Goal: Use online tool/utility: Utilize a website feature to perform a specific function

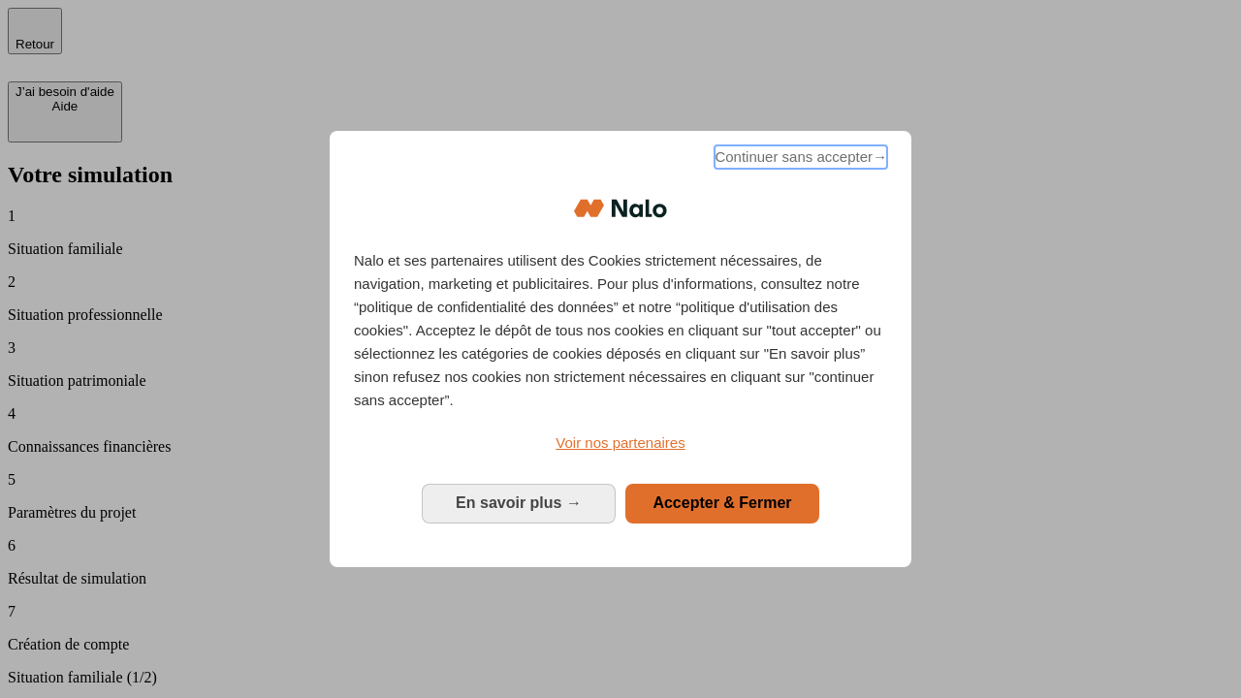
click at [799, 160] on span "Continuer sans accepter →" at bounding box center [800, 156] width 173 height 23
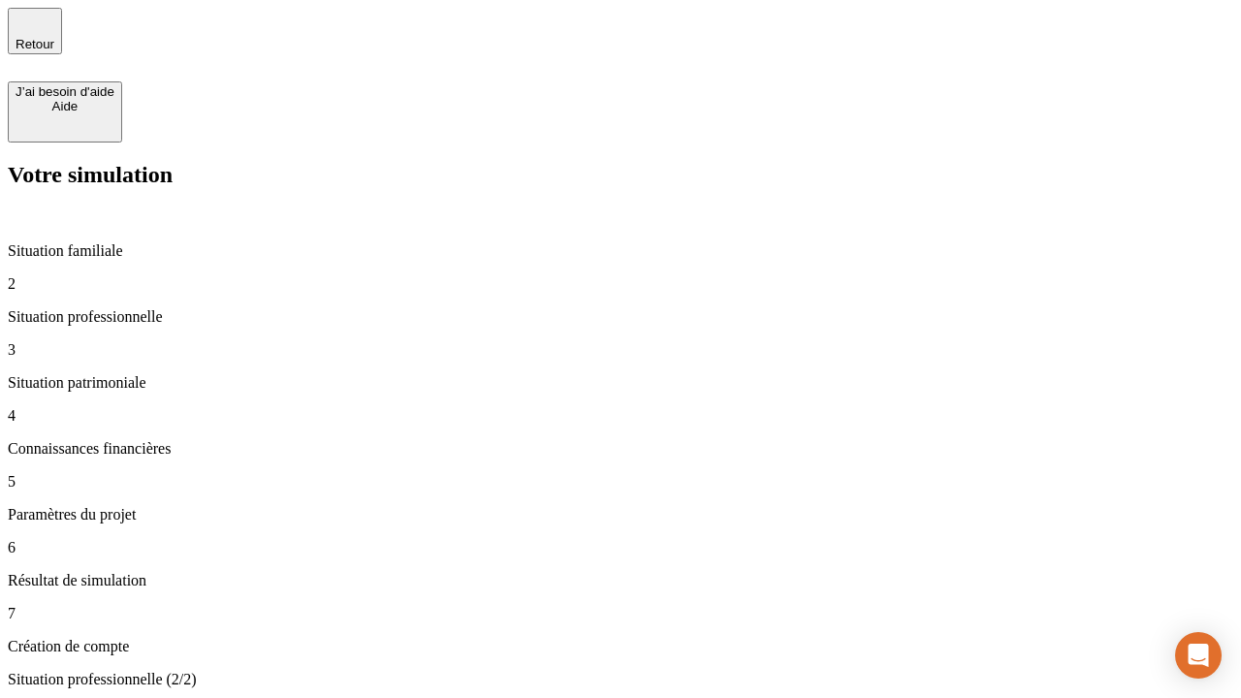
type input "70 000"
type input "1 000"
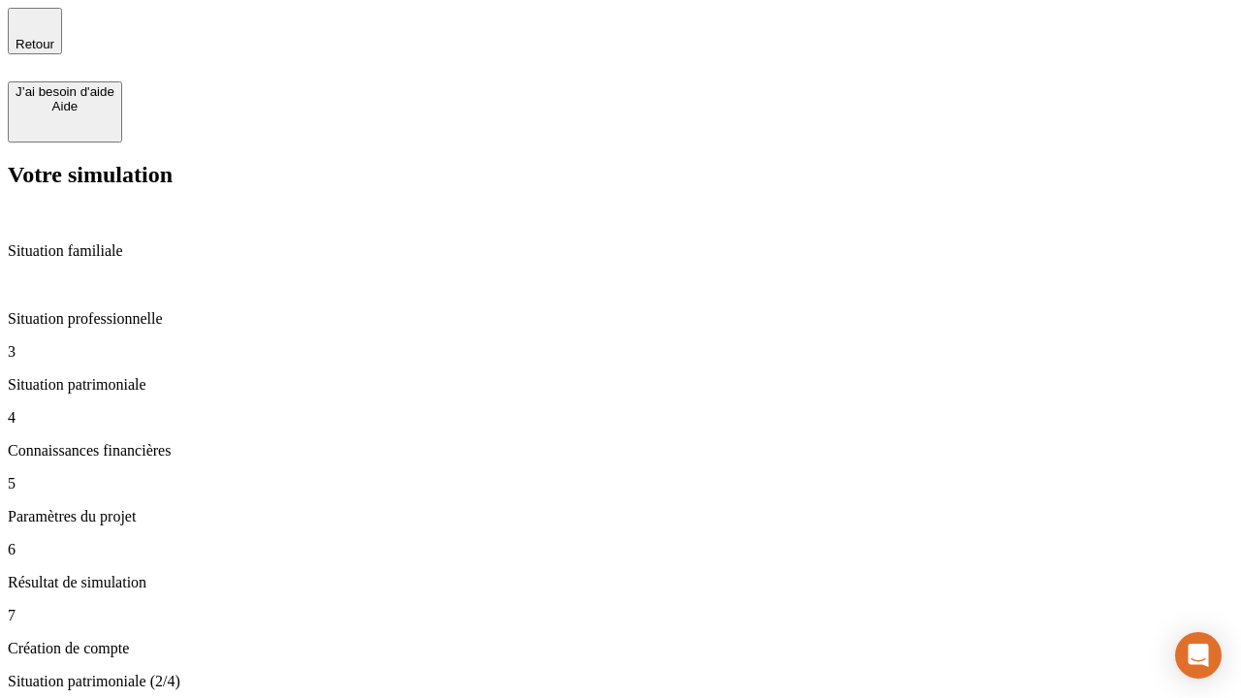
type input "800"
type input "6"
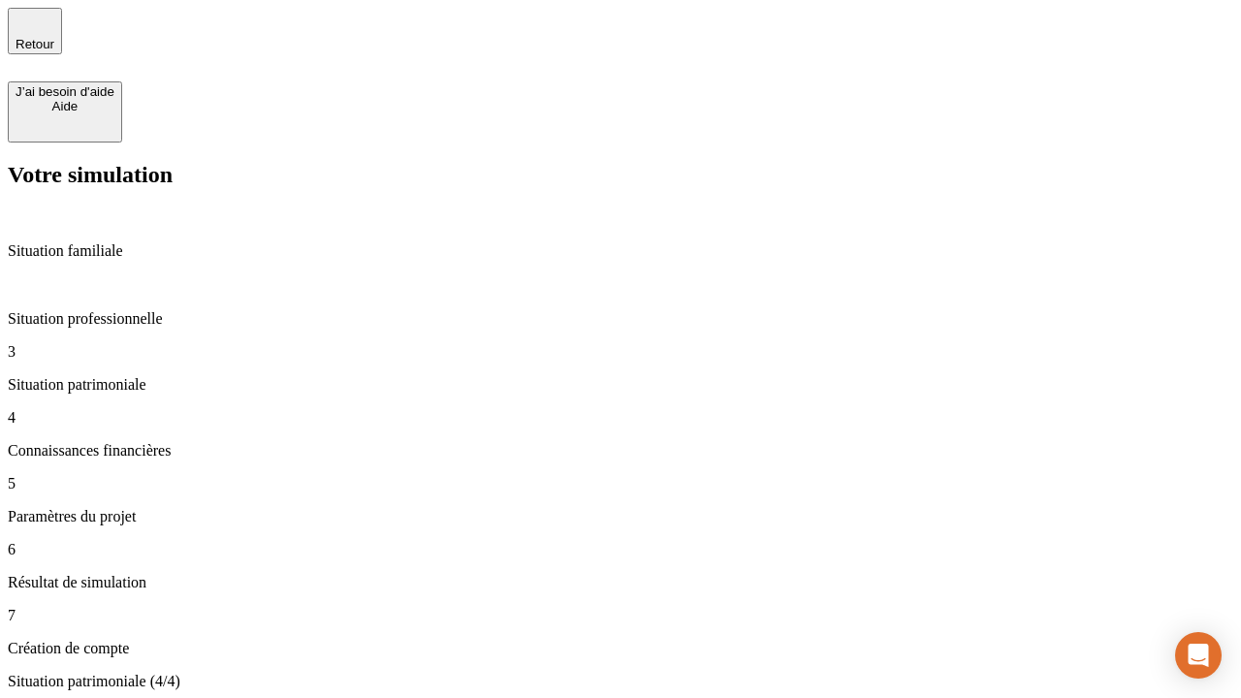
type input "400"
type input "3"
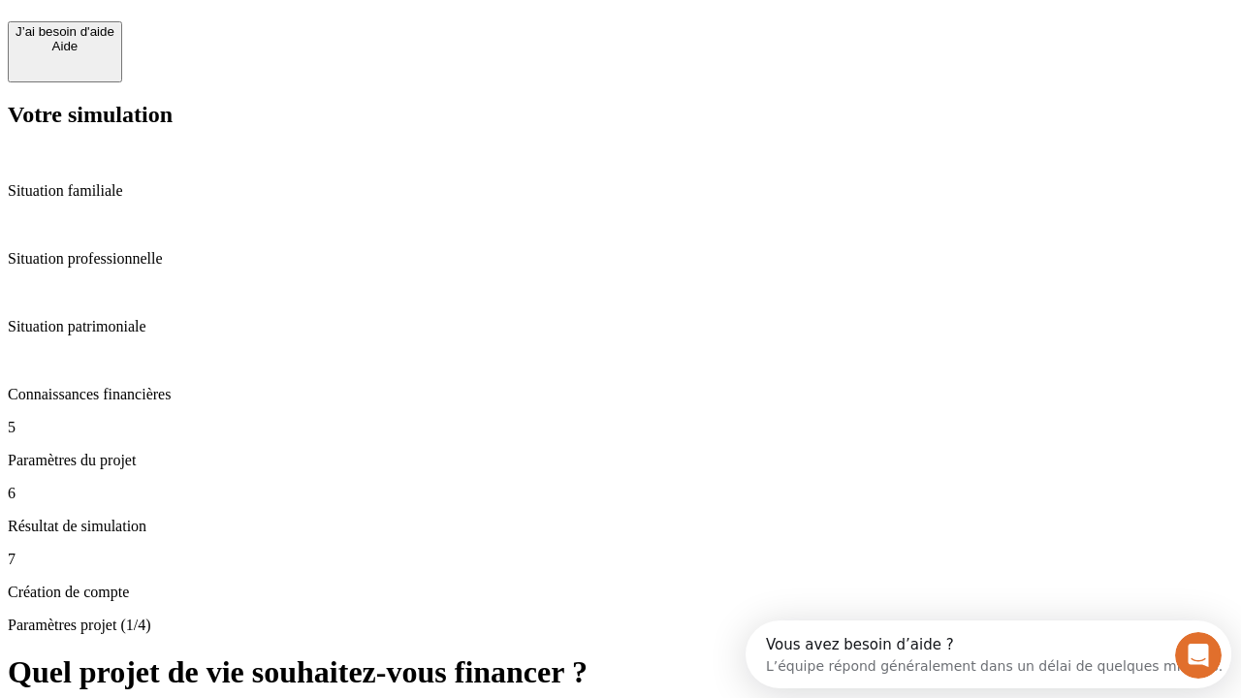
scroll to position [17, 0]
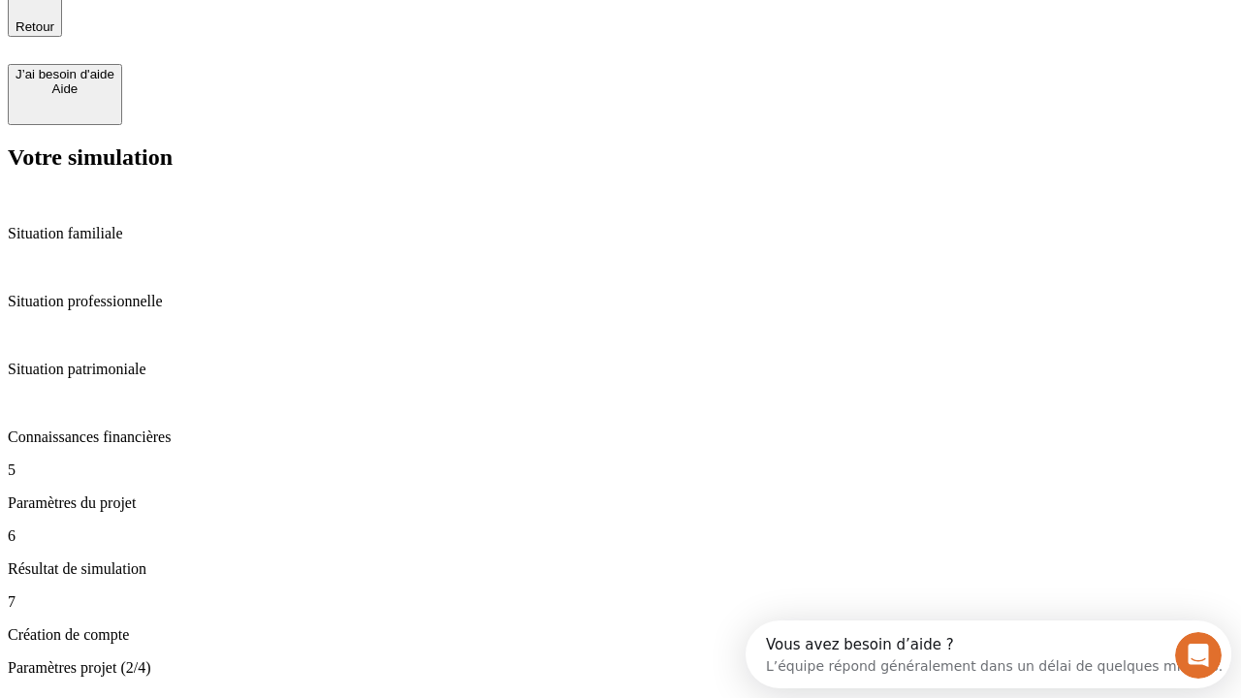
type input "35"
type input "500"
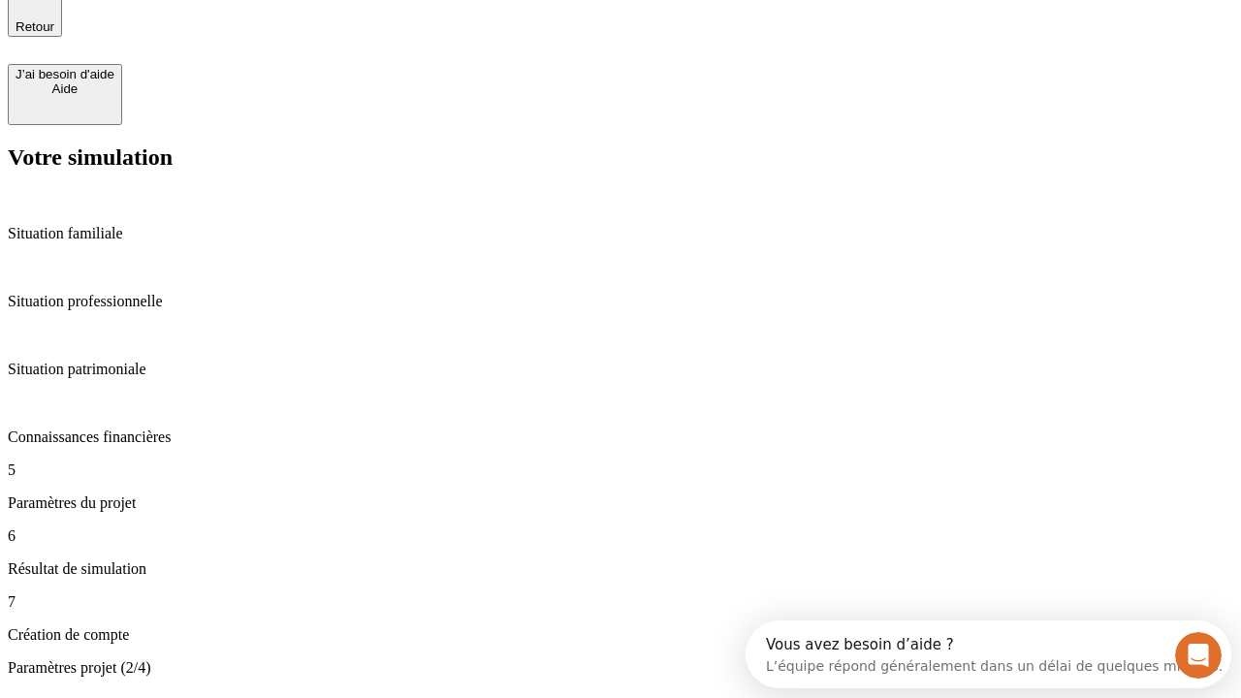
type input "640"
